Goal: Information Seeking & Learning: Compare options

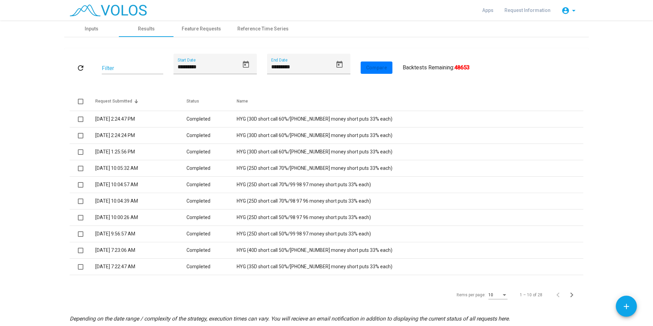
click at [80, 67] on mat-icon "refresh" at bounding box center [80, 68] width 8 height 8
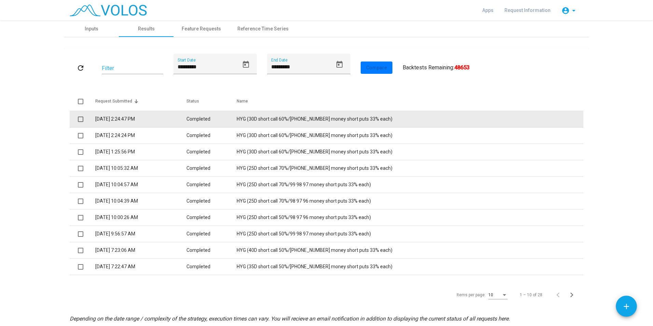
click at [78, 120] on span at bounding box center [80, 118] width 5 height 5
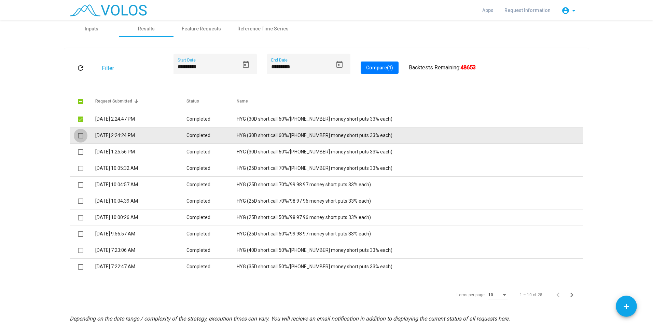
click at [80, 137] on span at bounding box center [80, 135] width 5 height 5
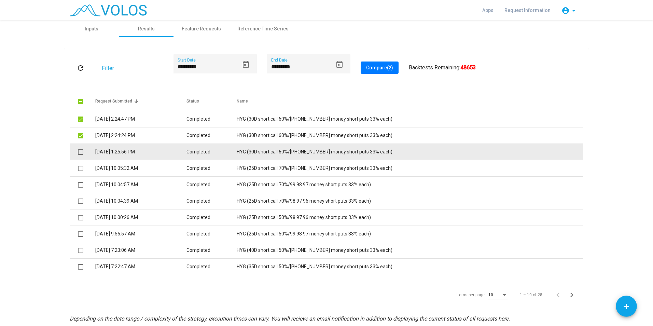
click at [80, 153] on span at bounding box center [80, 151] width 5 height 5
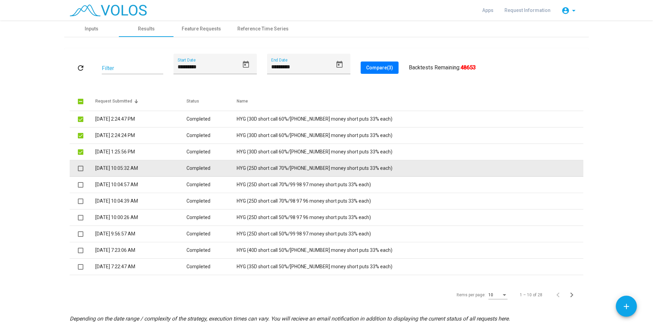
click at [79, 167] on span at bounding box center [80, 168] width 5 height 5
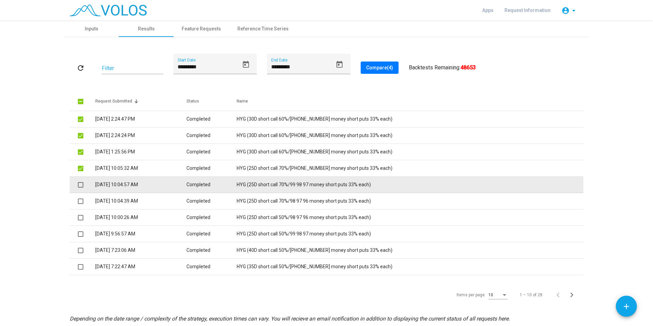
click at [78, 185] on span at bounding box center [80, 184] width 5 height 5
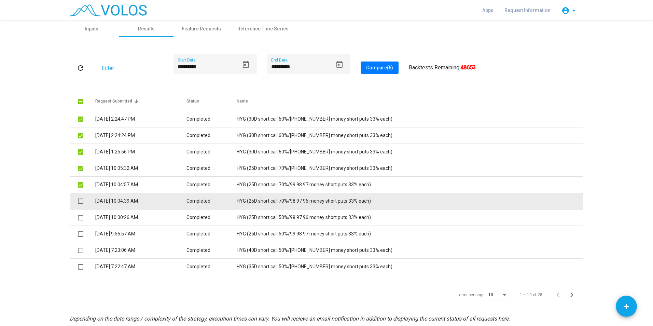
click at [78, 200] on span at bounding box center [80, 200] width 5 height 5
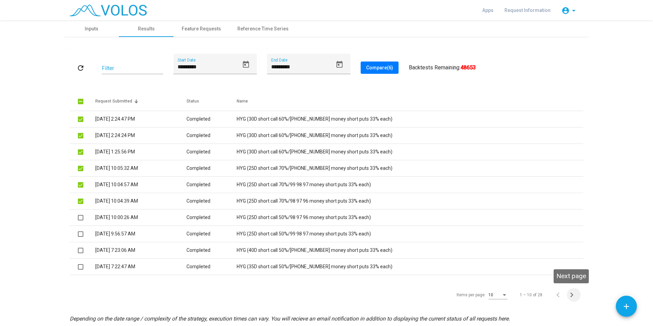
click at [568, 297] on icon "Next page" at bounding box center [572, 295] width 10 height 10
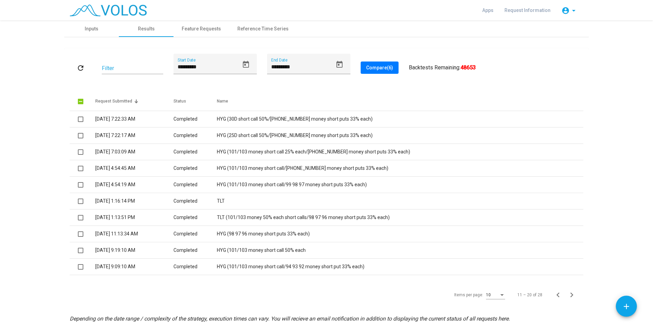
click at [568, 297] on icon "Next page" at bounding box center [572, 295] width 10 height 10
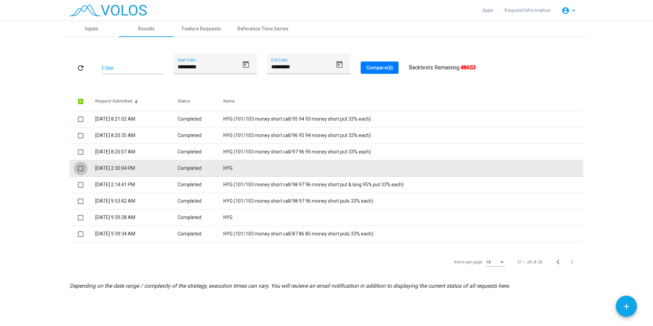
click at [83, 167] on span at bounding box center [80, 168] width 5 height 5
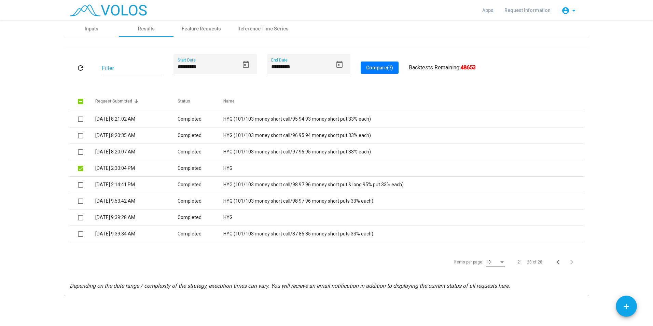
click at [384, 71] on button "Compare (7)" at bounding box center [379, 67] width 38 height 12
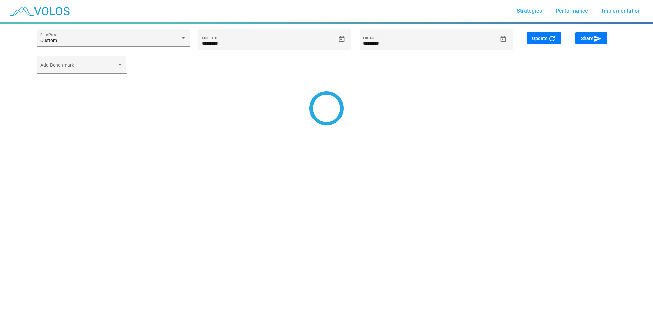
type input "*********"
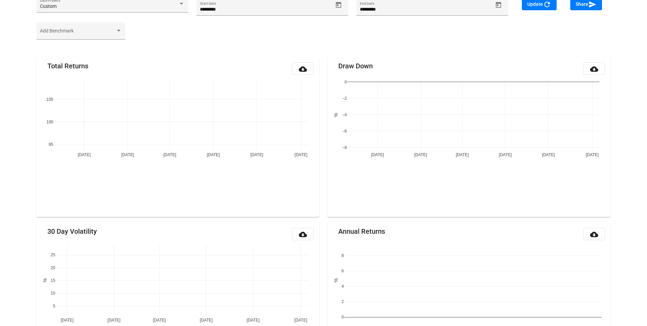
scroll to position [80, 0]
